Goal: Check status

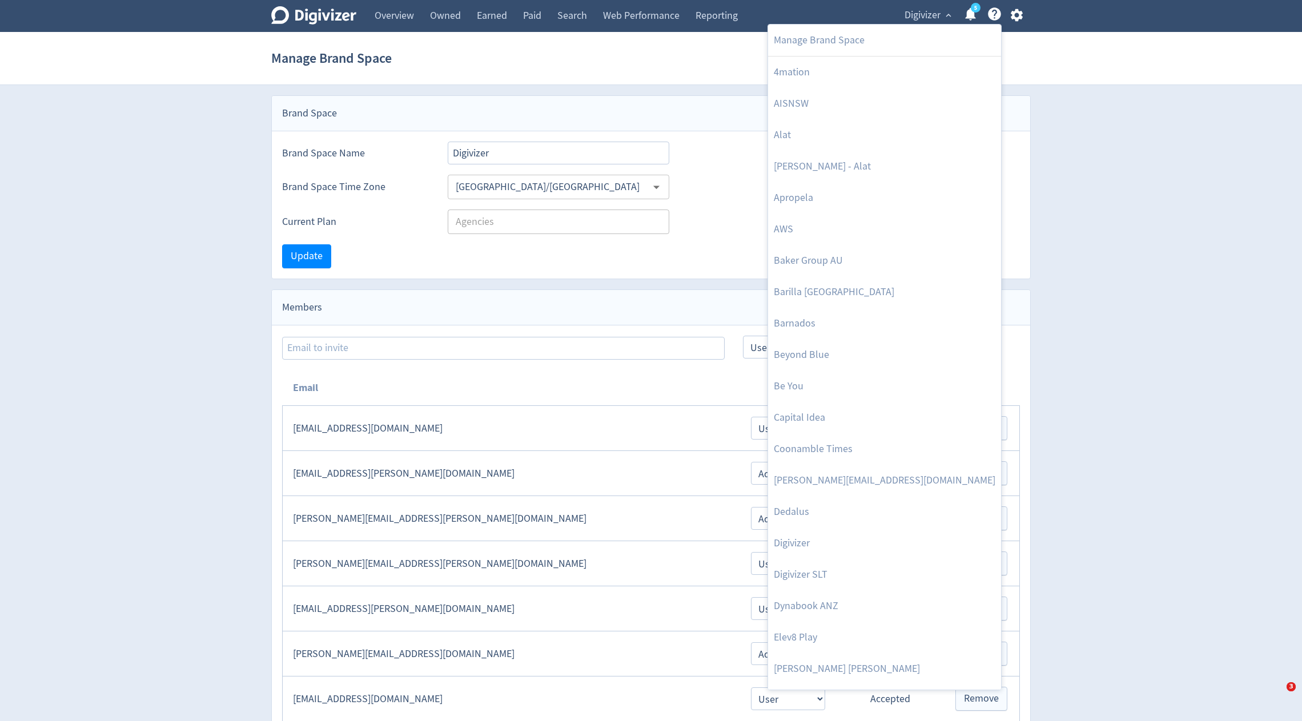
select select "USER"
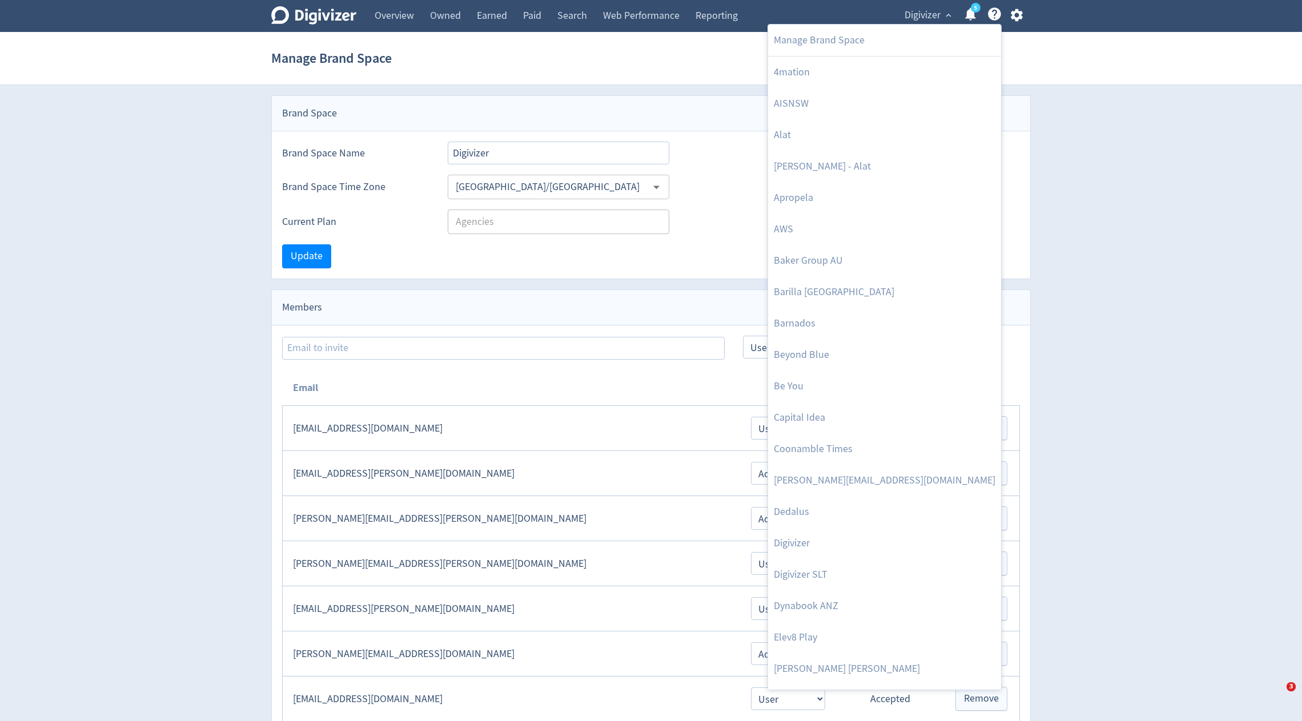
select select "USER"
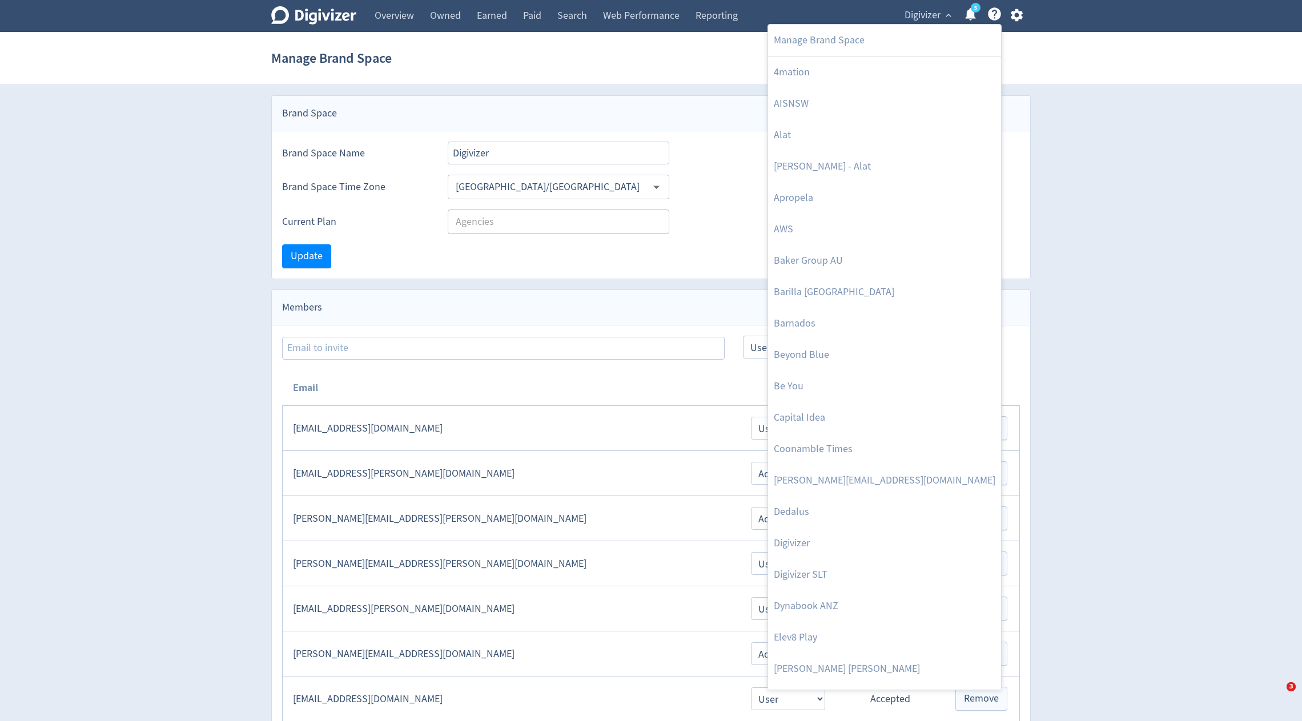
select select "USER"
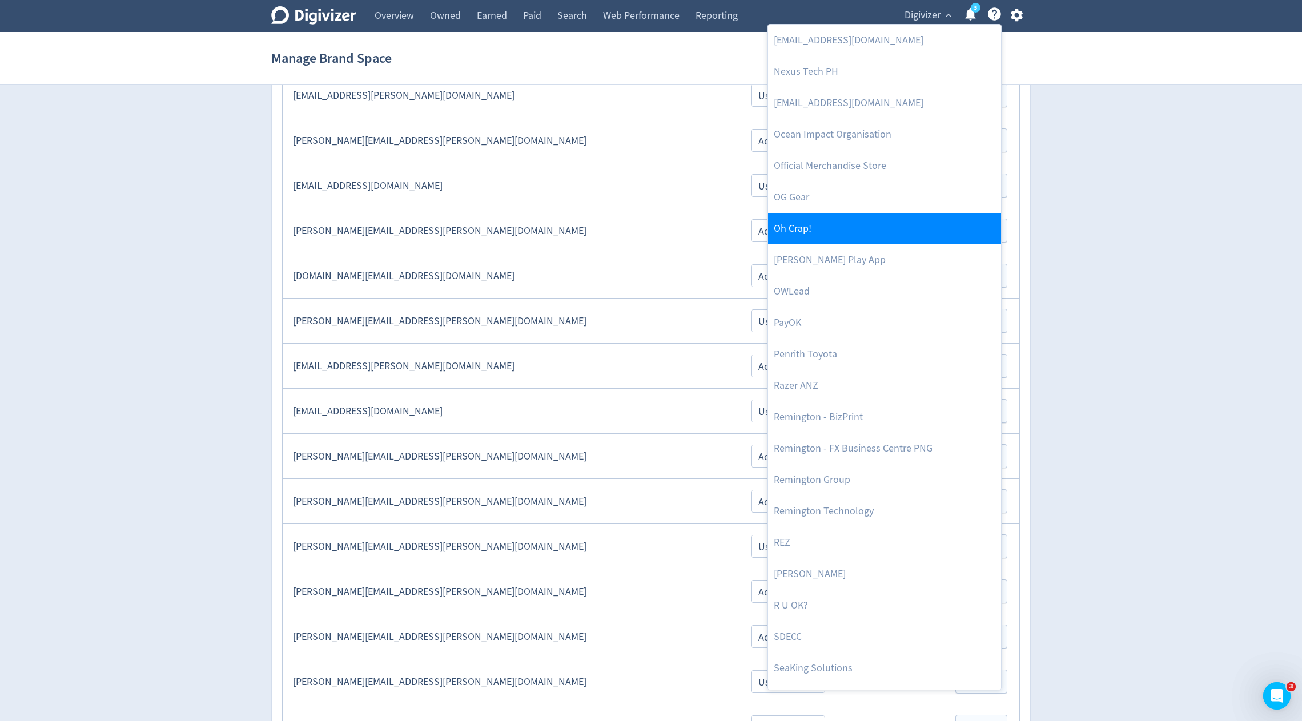
scroll to position [2193, 0]
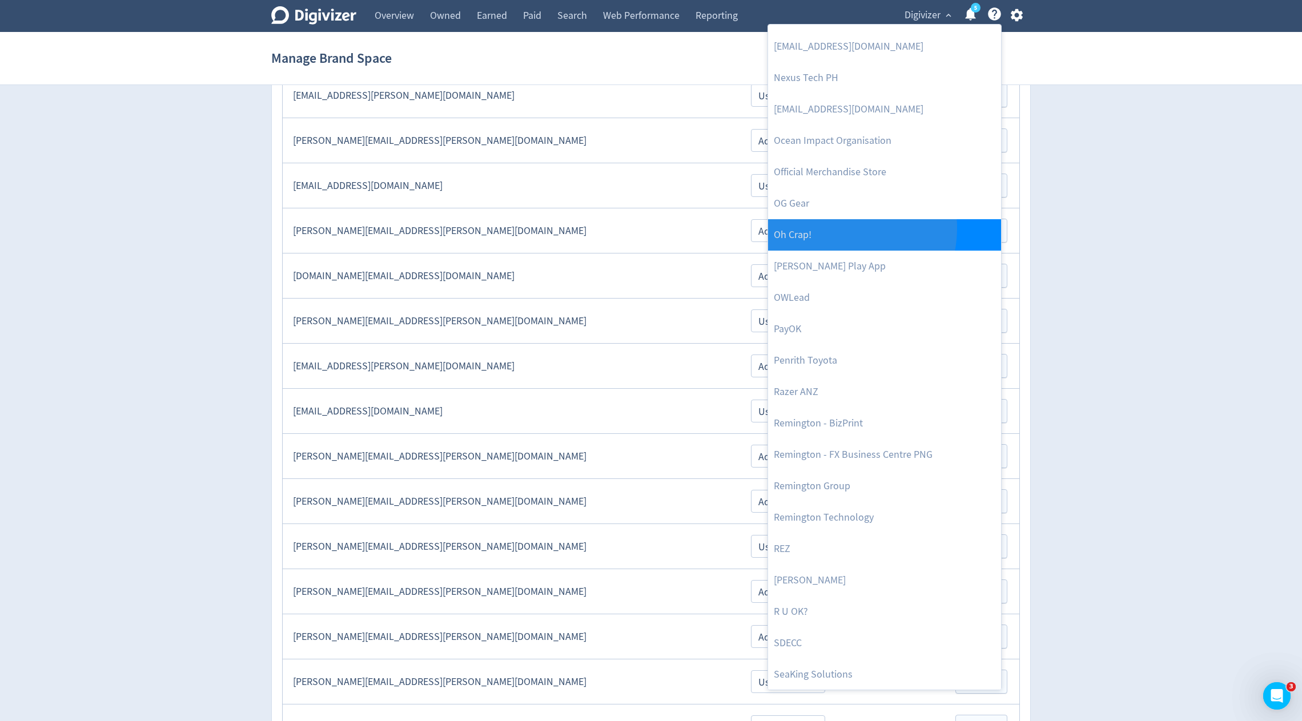
click at [832, 227] on link "Oh Crap!" at bounding box center [884, 234] width 233 height 31
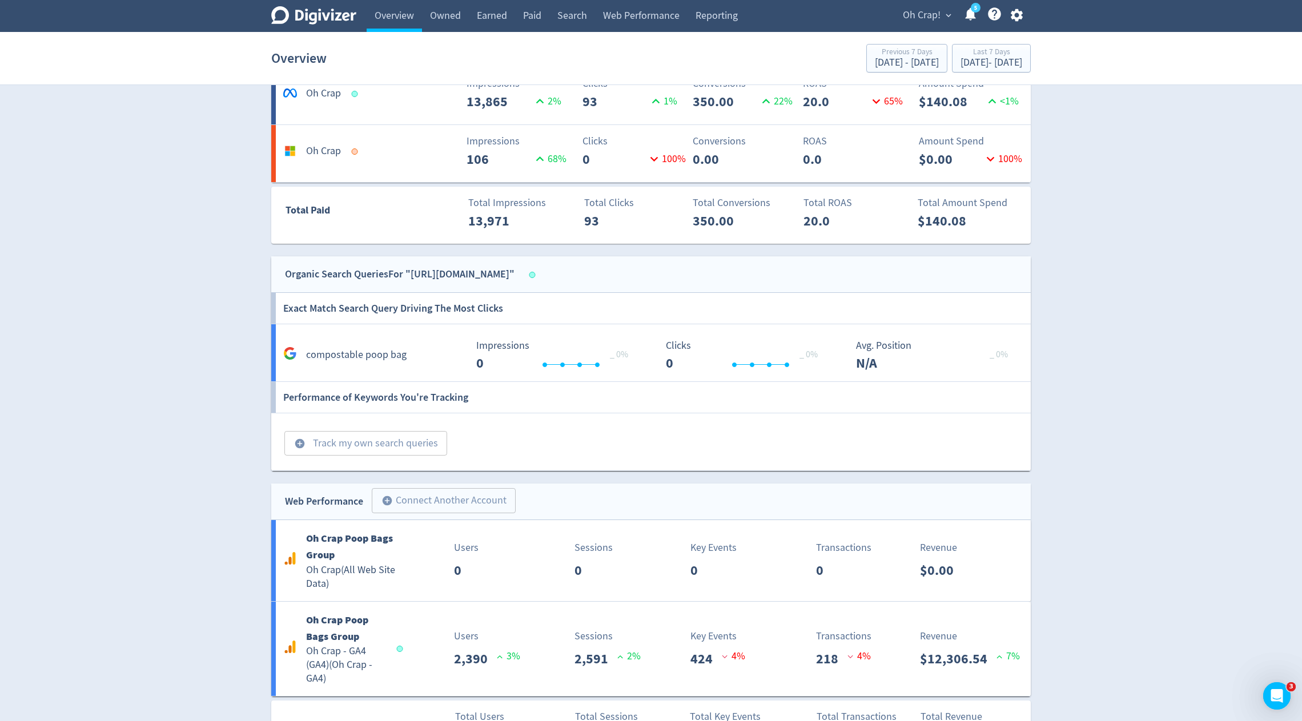
scroll to position [844, 0]
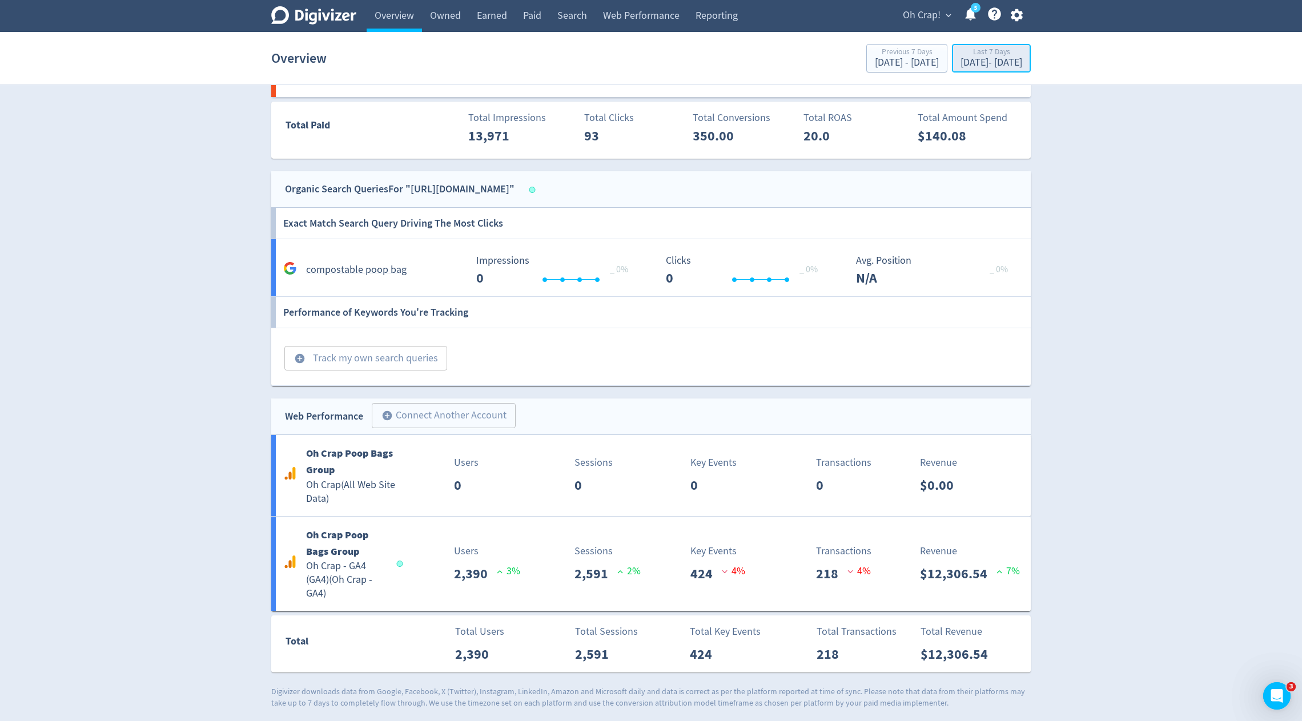
click at [961, 63] on div "[DATE] - [DATE]" at bounding box center [992, 63] width 62 height 10
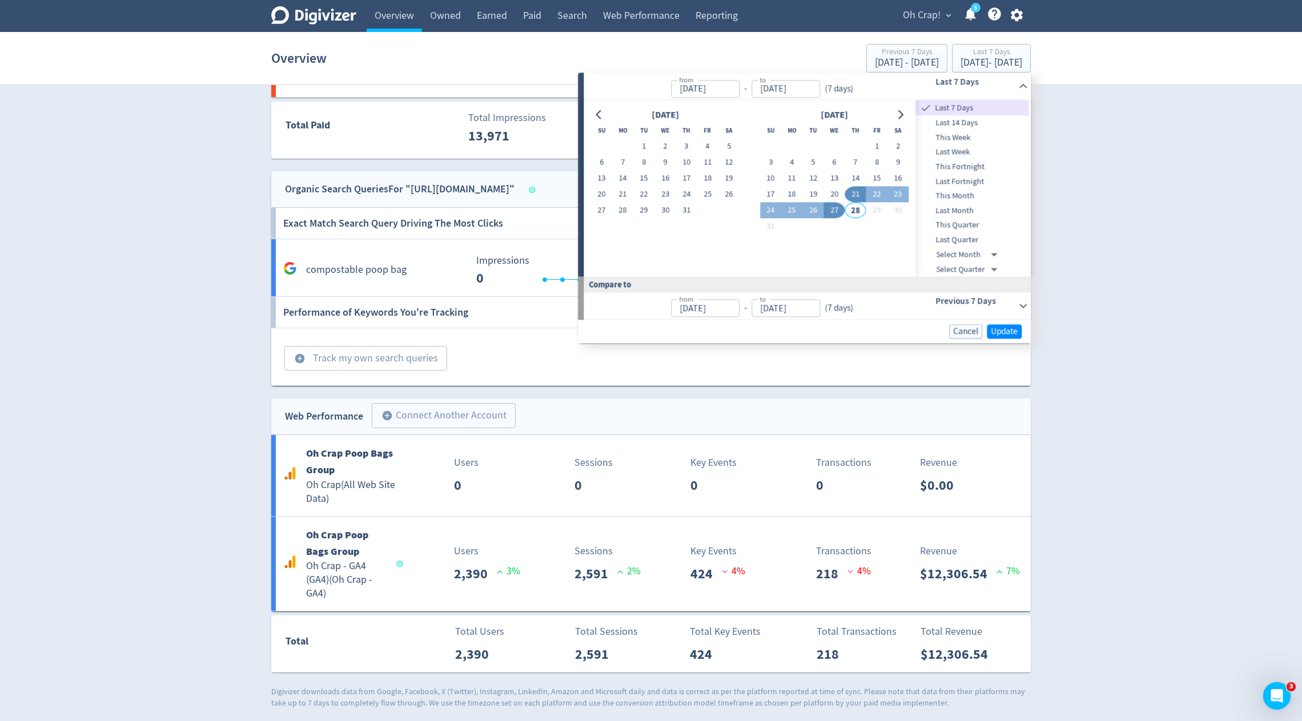
click at [960, 211] on span "Last Month" at bounding box center [972, 210] width 113 height 13
type input "[DATE]"
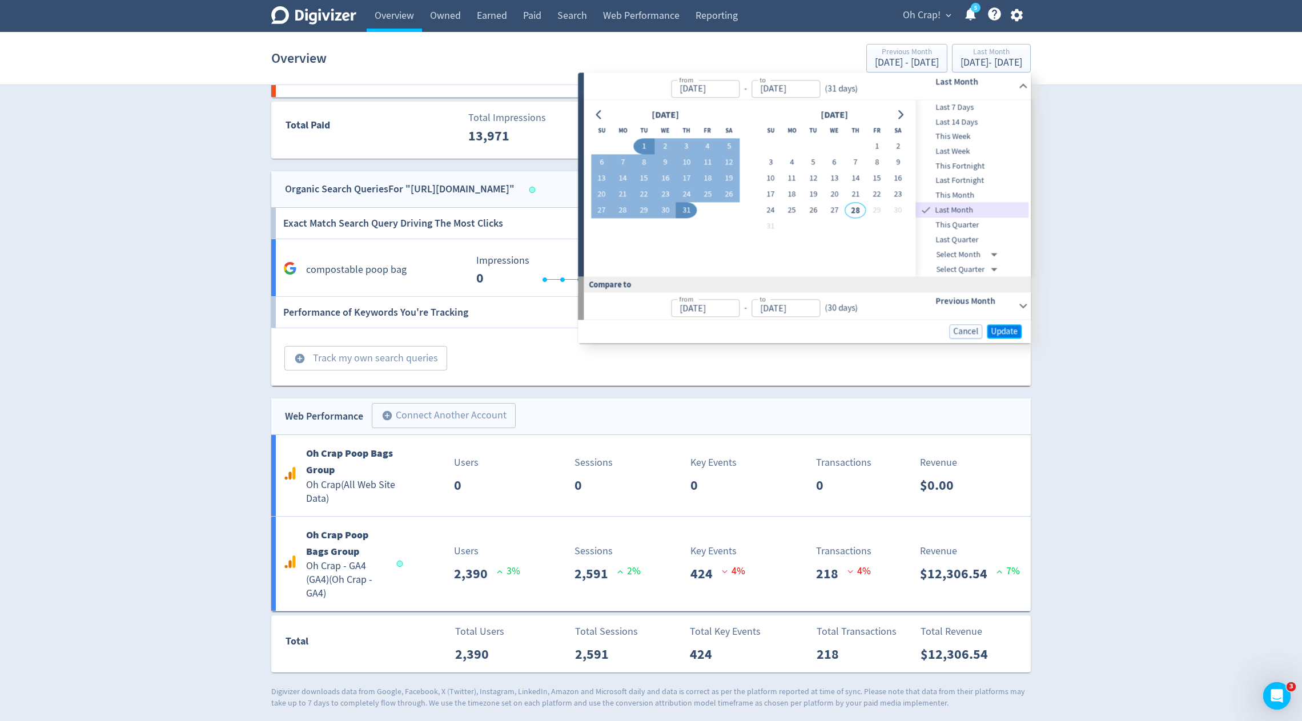
click at [1006, 332] on span "Update" at bounding box center [1004, 331] width 27 height 9
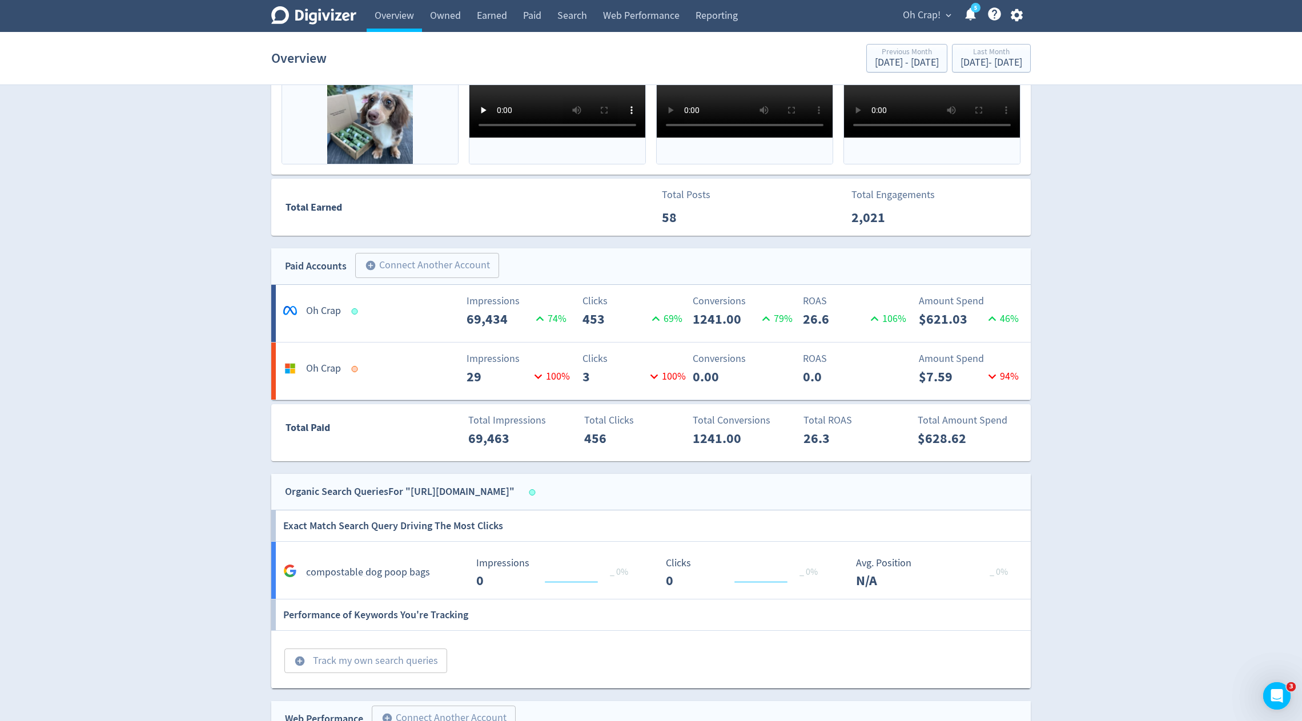
scroll to position [400, 0]
